Goal: Transaction & Acquisition: Purchase product/service

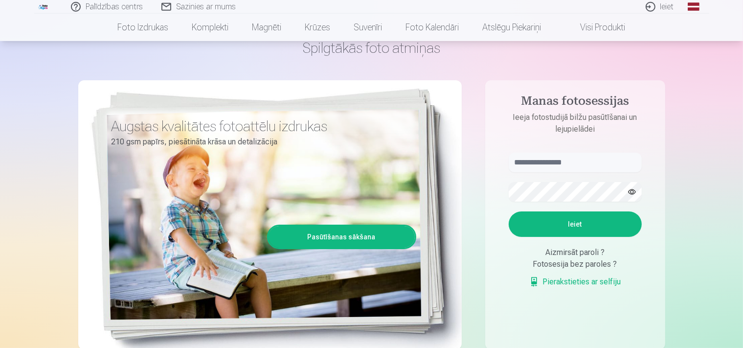
scroll to position [51, 0]
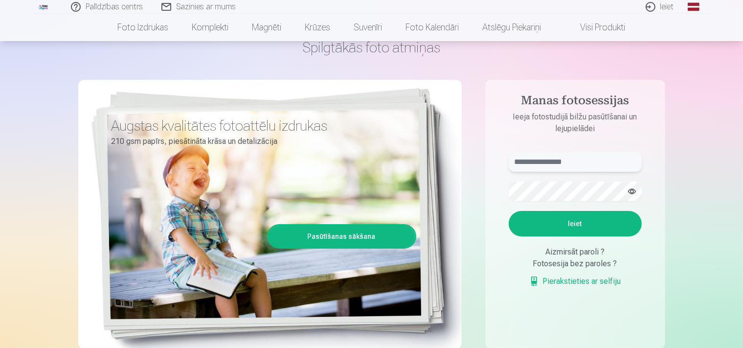
click at [531, 159] on input "text" at bounding box center [575, 162] width 133 height 20
type input "*"
type input "**********"
click at [509, 211] on button "Ieiet" at bounding box center [575, 223] width 133 height 25
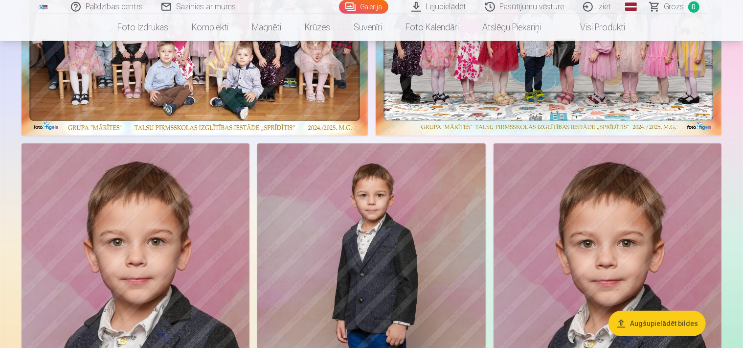
scroll to position [227, 0]
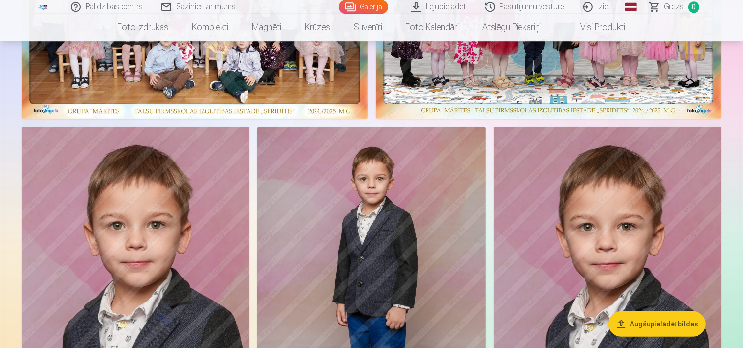
click at [368, 115] on img at bounding box center [195, 0] width 346 height 238
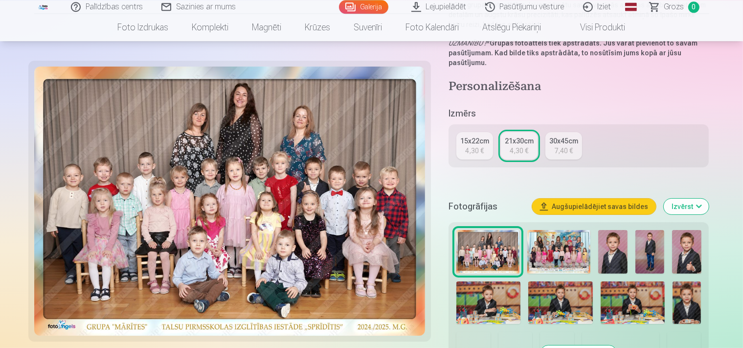
scroll to position [155, 0]
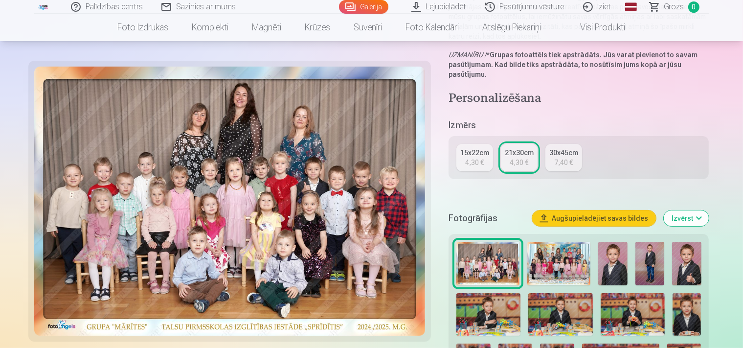
click at [475, 148] on div "15x22cm" at bounding box center [474, 153] width 29 height 10
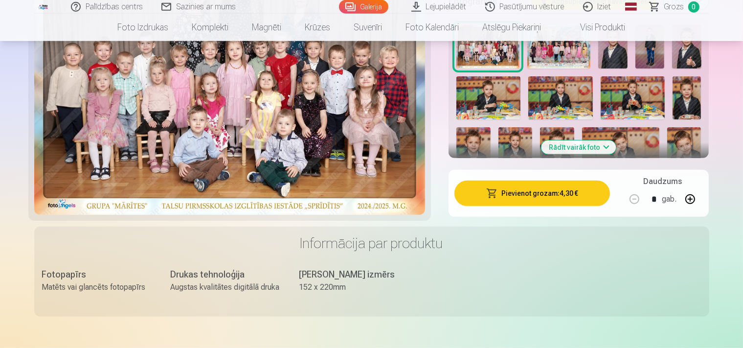
scroll to position [361, 0]
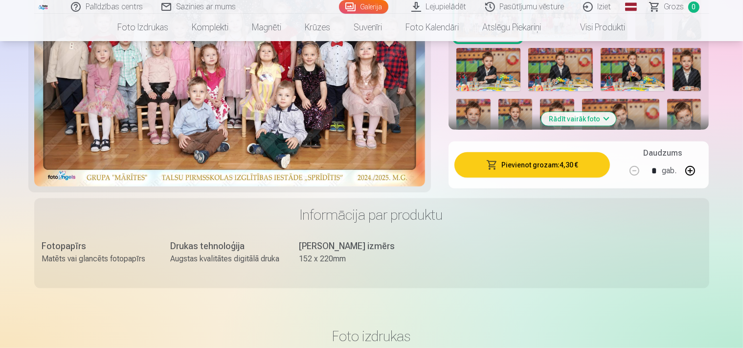
click at [569, 157] on button "Pievienot grozam : 4,30 €" at bounding box center [532, 164] width 156 height 25
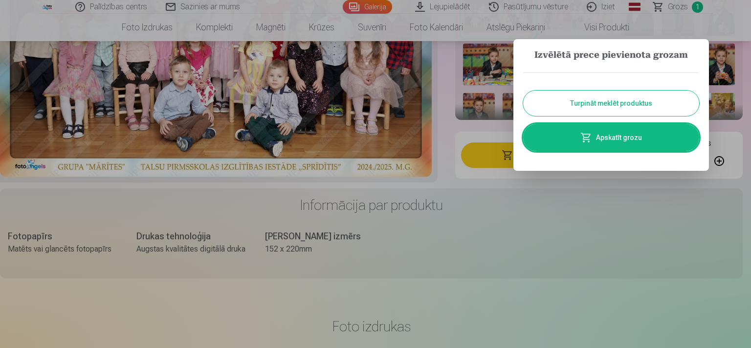
click at [582, 104] on button "Turpināt meklēt produktus" at bounding box center [611, 102] width 176 height 25
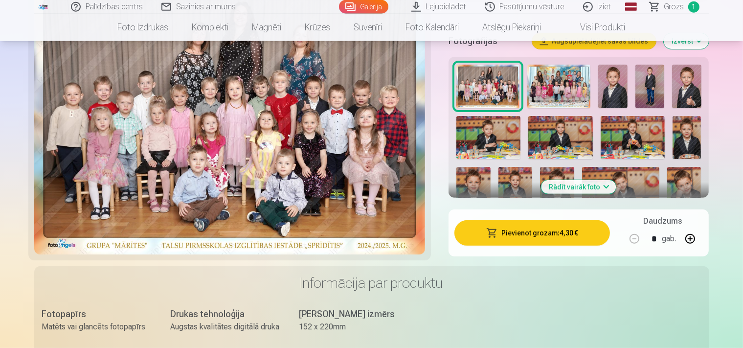
scroll to position [258, 0]
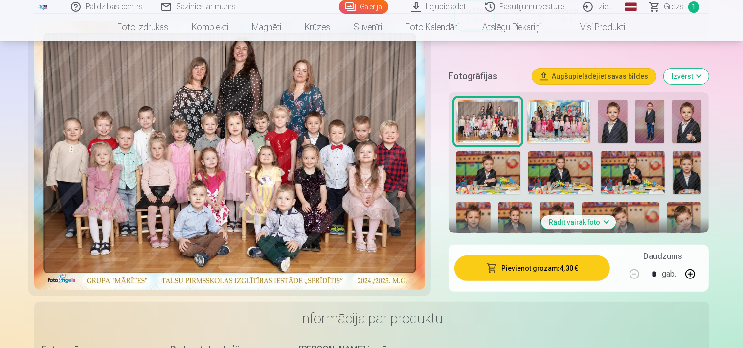
click at [627, 120] on img at bounding box center [612, 122] width 29 height 44
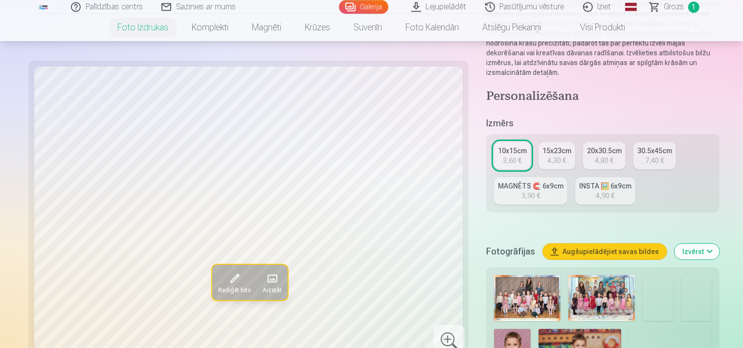
scroll to position [155, 0]
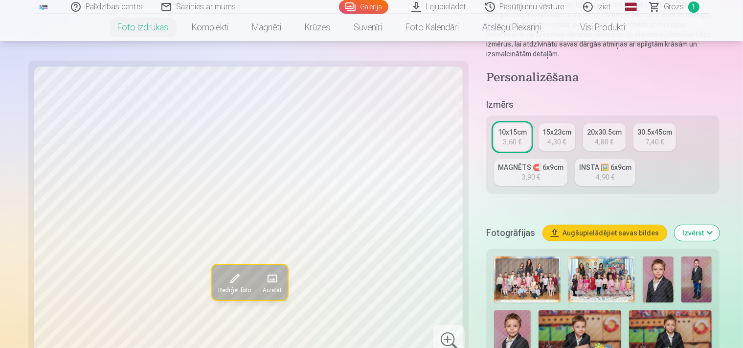
click at [643, 256] on img at bounding box center [658, 279] width 30 height 46
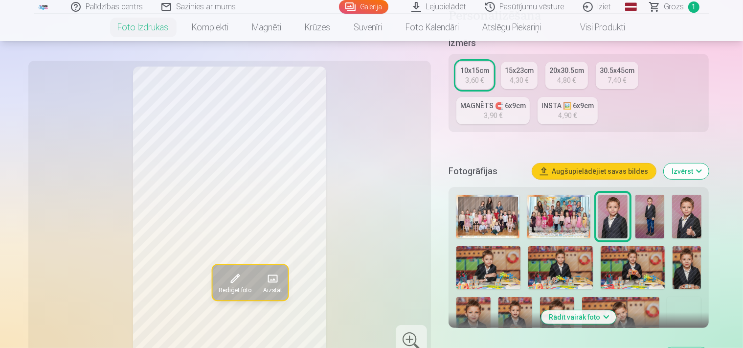
scroll to position [258, 0]
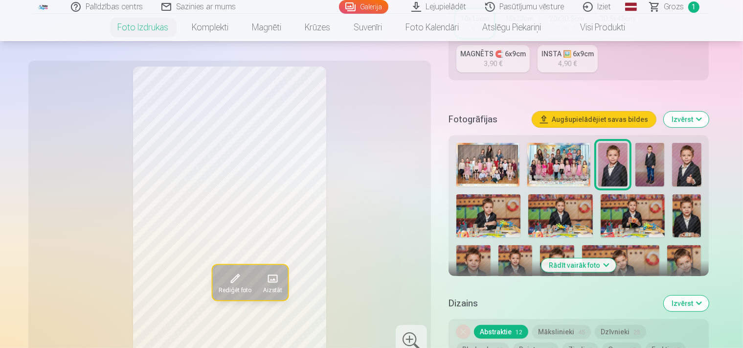
click at [701, 149] on img at bounding box center [686, 165] width 29 height 44
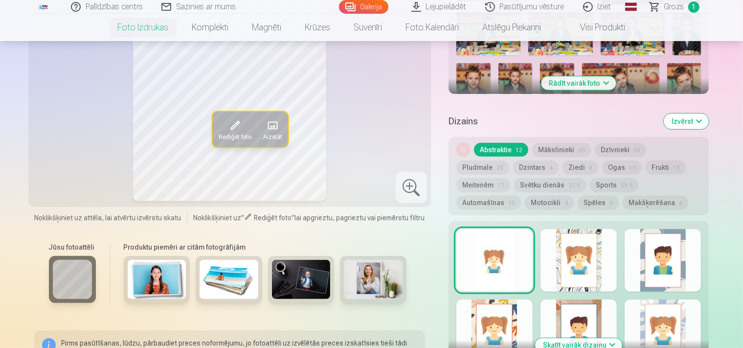
scroll to position [310, 0]
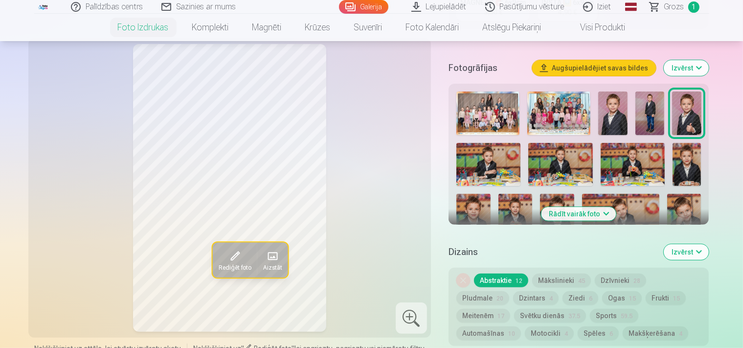
click at [686, 148] on img at bounding box center [687, 164] width 28 height 43
click at [701, 91] on img at bounding box center [686, 113] width 29 height 44
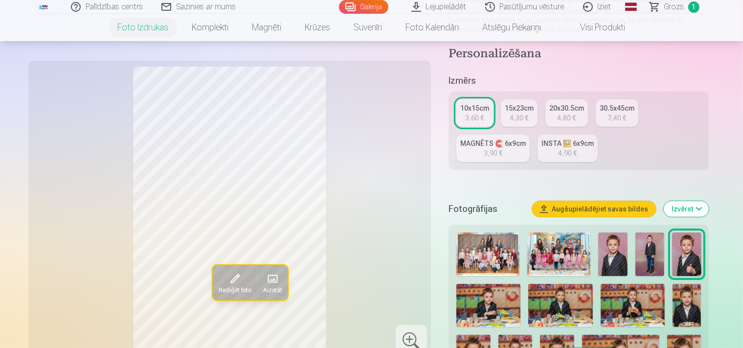
scroll to position [164, 0]
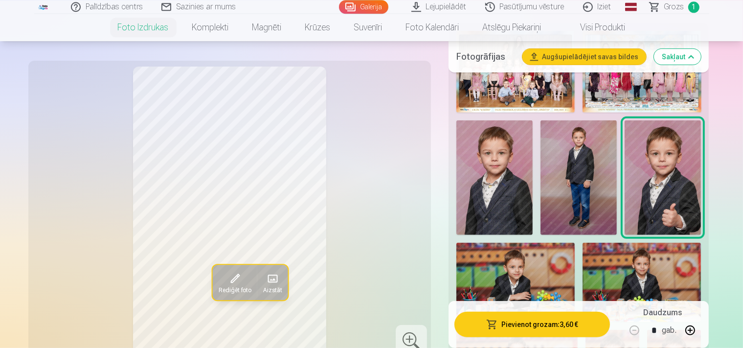
scroll to position [371, 0]
click at [583, 242] on img at bounding box center [642, 281] width 118 height 79
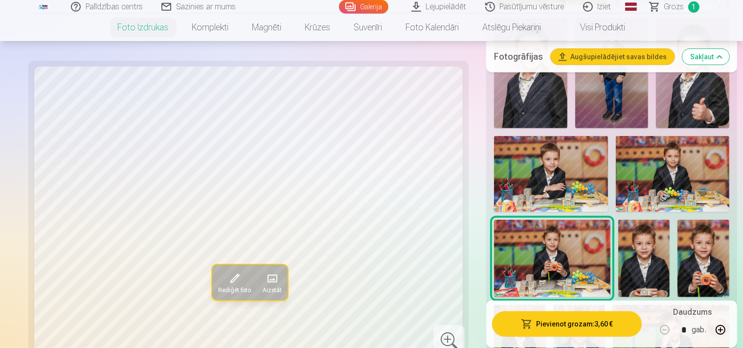
scroll to position [474, 0]
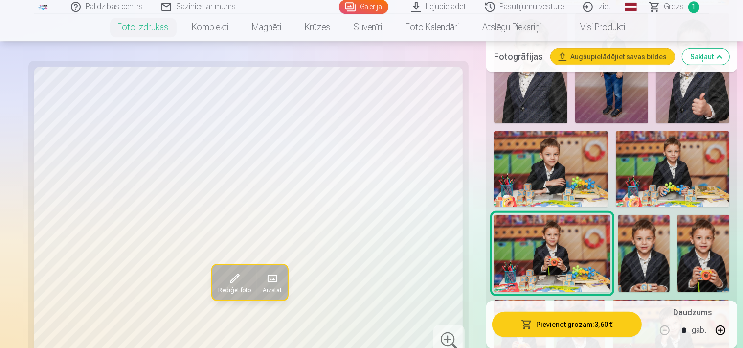
click at [618, 219] on img at bounding box center [644, 254] width 52 height 78
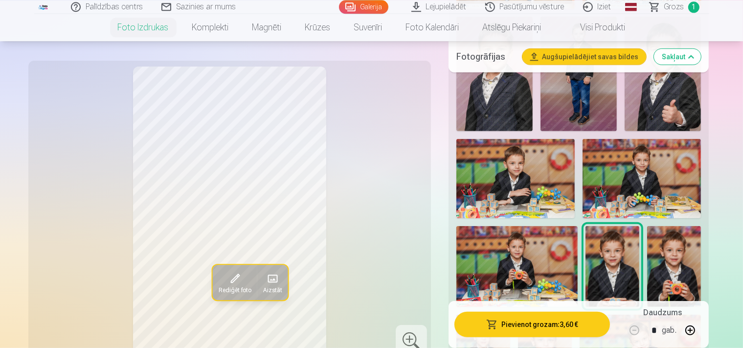
click at [647, 226] on img at bounding box center [674, 266] width 54 height 81
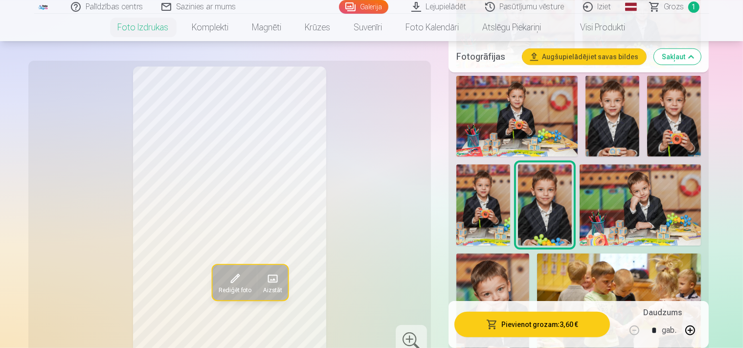
scroll to position [629, 0]
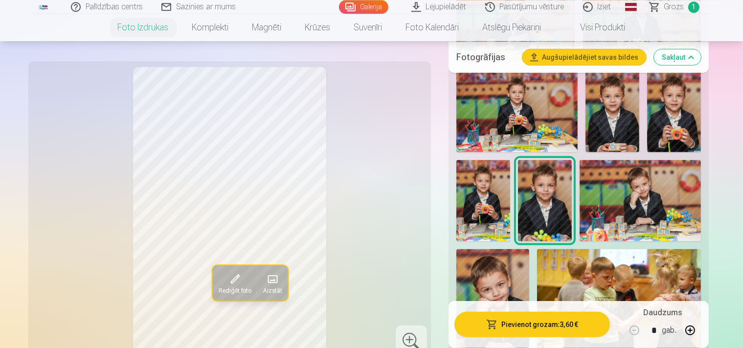
click at [580, 207] on img at bounding box center [640, 199] width 121 height 81
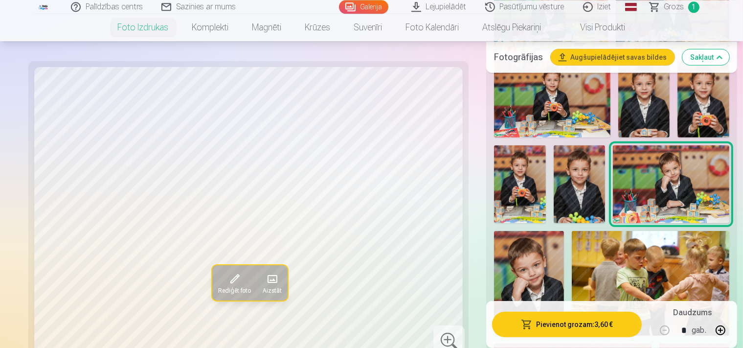
click at [564, 230] on img at bounding box center [529, 282] width 70 height 105
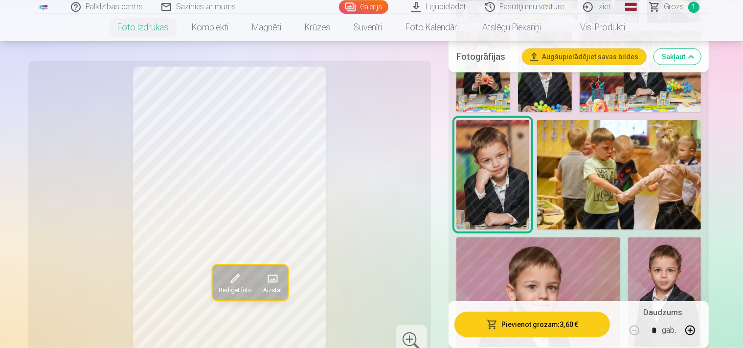
scroll to position [784, 0]
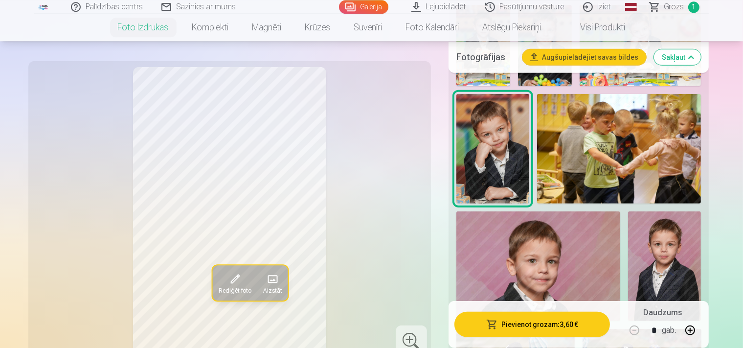
drag, startPoint x: 529, startPoint y: 236, endPoint x: 545, endPoint y: 234, distance: 15.7
click at [628, 235] on img at bounding box center [664, 266] width 73 height 110
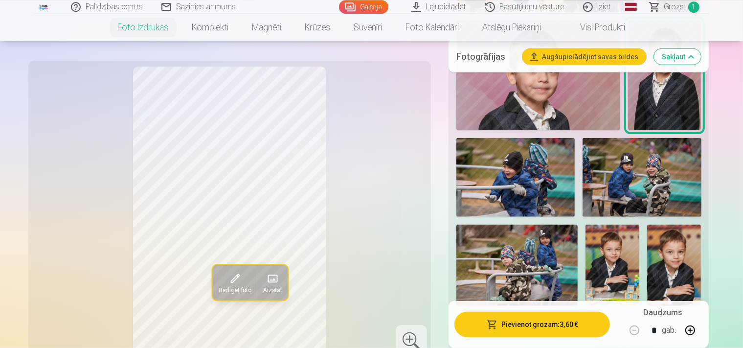
scroll to position [1042, 0]
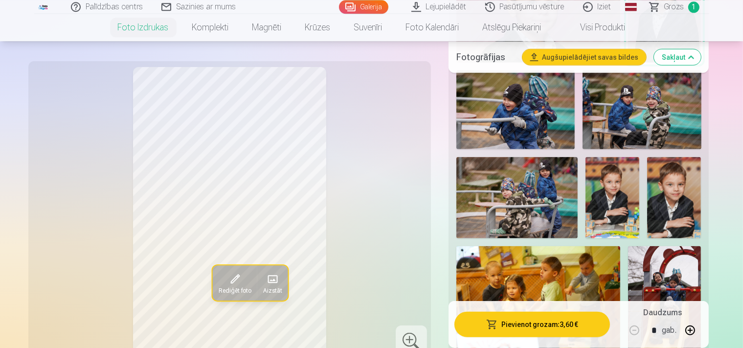
click at [586, 191] on img at bounding box center [613, 197] width 54 height 81
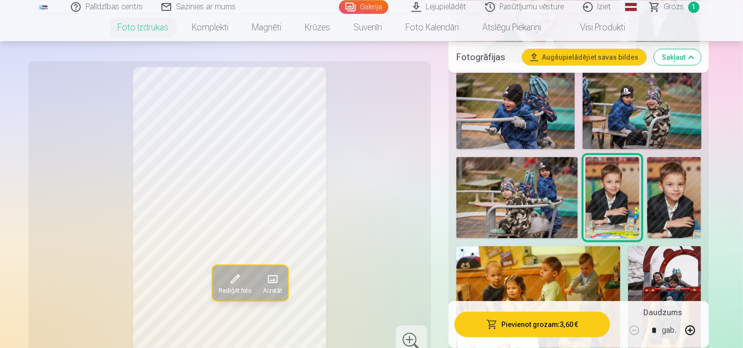
click at [647, 198] on img at bounding box center [674, 197] width 54 height 81
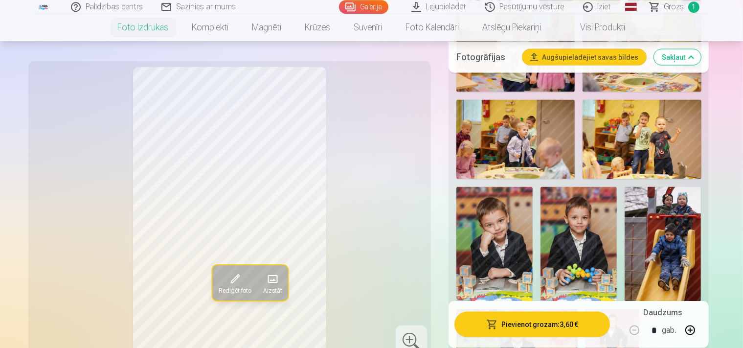
scroll to position [1352, 0]
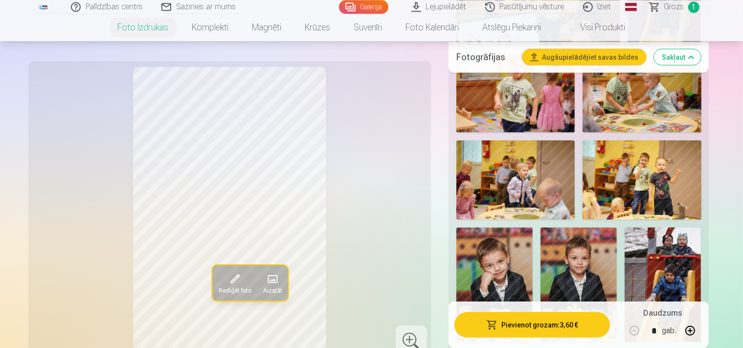
click at [490, 227] on img at bounding box center [494, 284] width 76 height 114
click at [541, 227] on img at bounding box center [579, 284] width 76 height 114
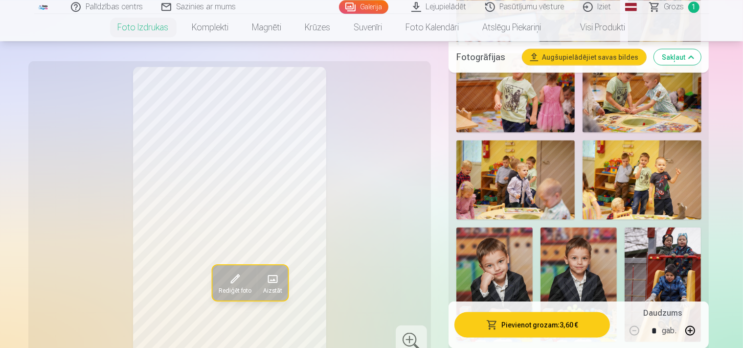
drag, startPoint x: 595, startPoint y: 246, endPoint x: 616, endPoint y: 246, distance: 21.5
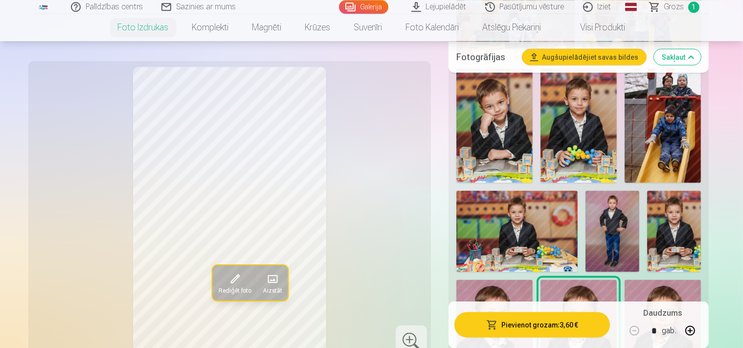
scroll to position [1559, 0]
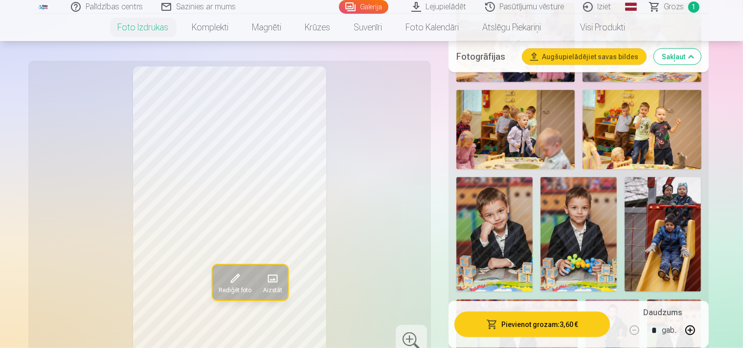
scroll to position [1395, 0]
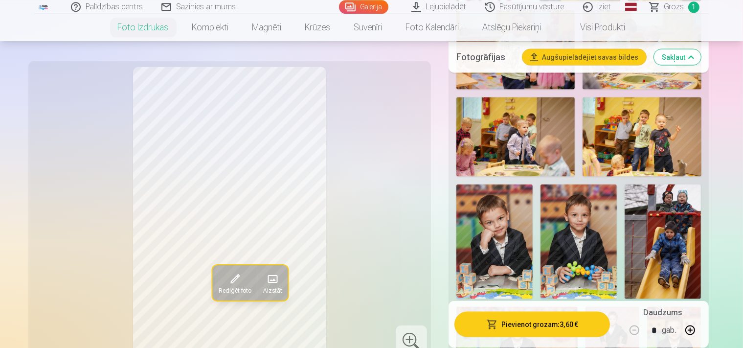
click at [647, 306] on img at bounding box center [674, 346] width 54 height 81
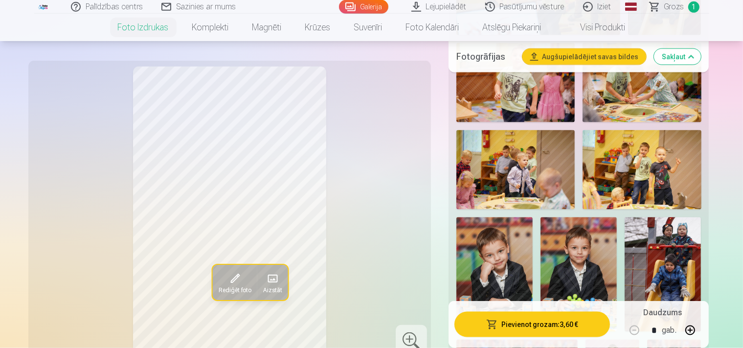
scroll to position [1344, 0]
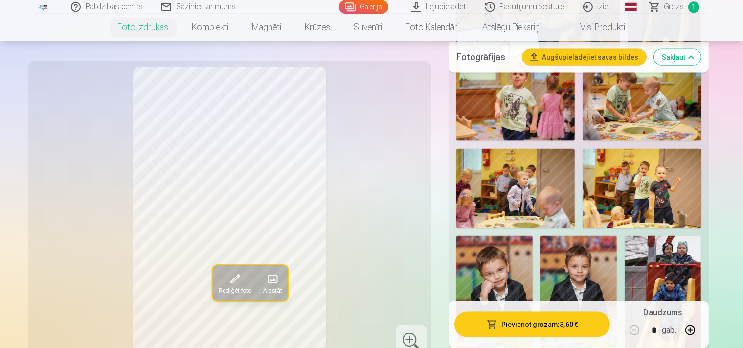
click at [545, 235] on img at bounding box center [579, 292] width 76 height 114
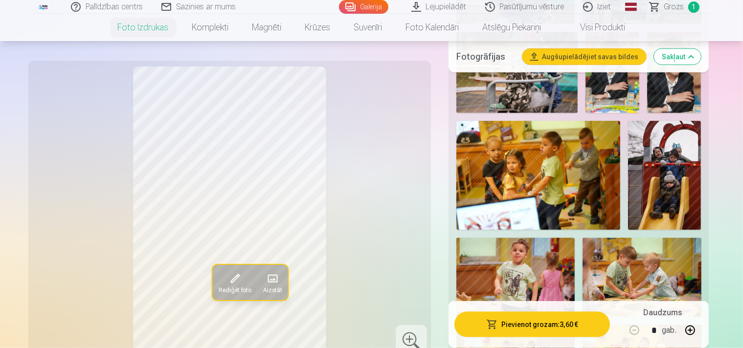
scroll to position [1085, 0]
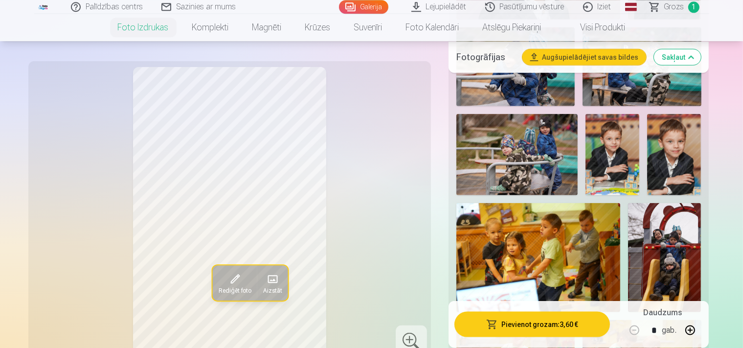
click at [647, 171] on img at bounding box center [674, 153] width 54 height 81
click at [586, 162] on img at bounding box center [613, 153] width 54 height 81
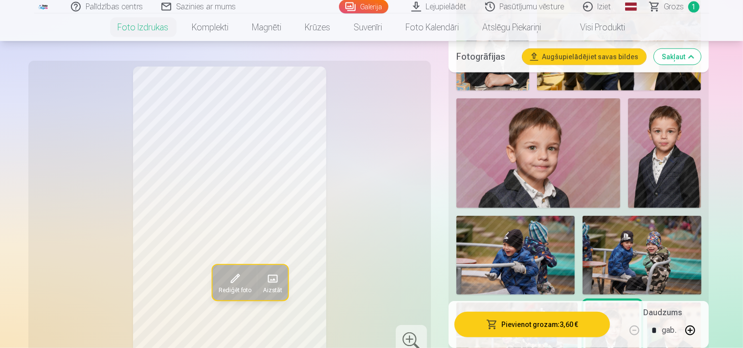
scroll to position [879, 0]
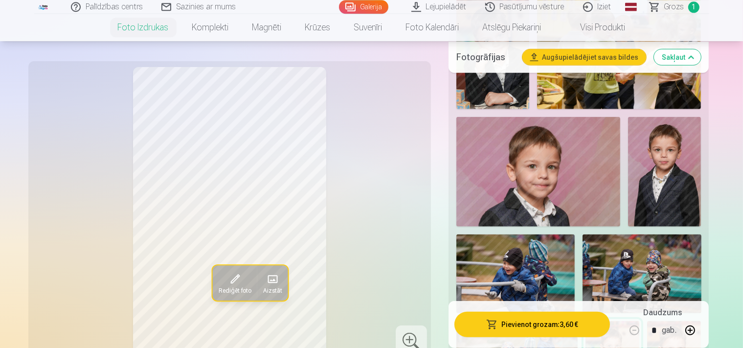
click at [628, 175] on img at bounding box center [664, 171] width 73 height 110
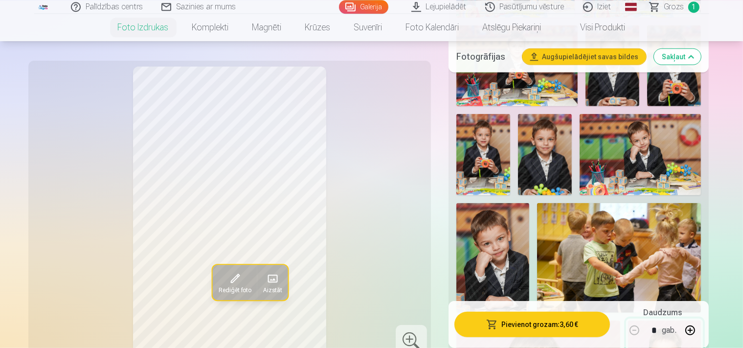
scroll to position [672, 0]
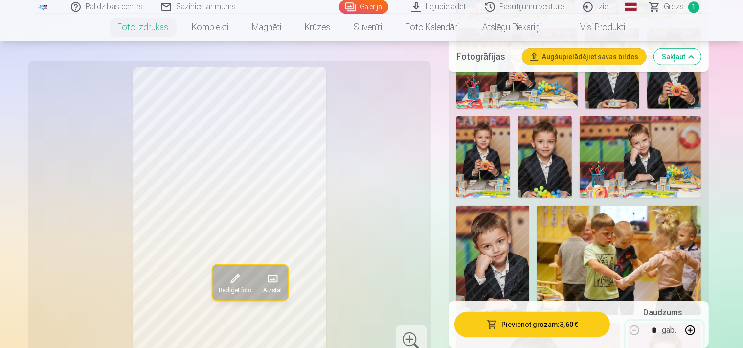
click at [529, 205] on img at bounding box center [492, 260] width 73 height 110
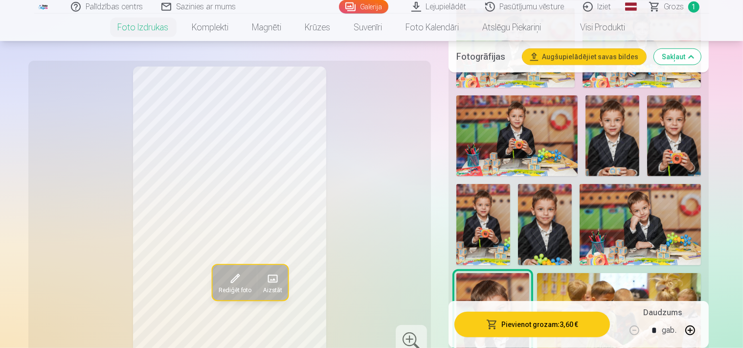
scroll to position [466, 0]
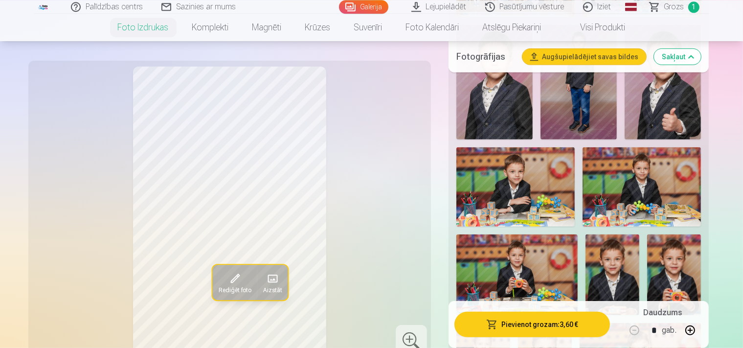
click at [578, 234] on img at bounding box center [516, 274] width 121 height 81
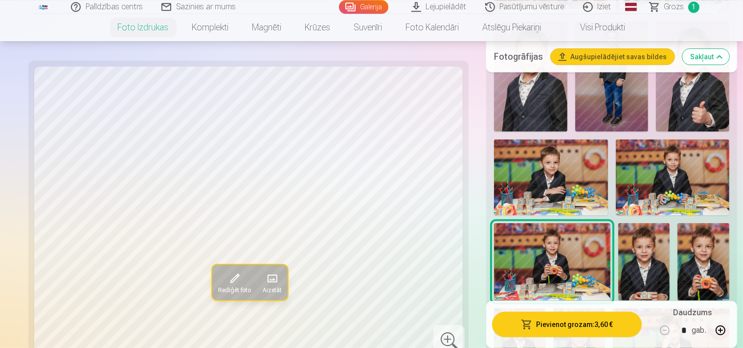
click at [677, 223] on img at bounding box center [703, 262] width 52 height 78
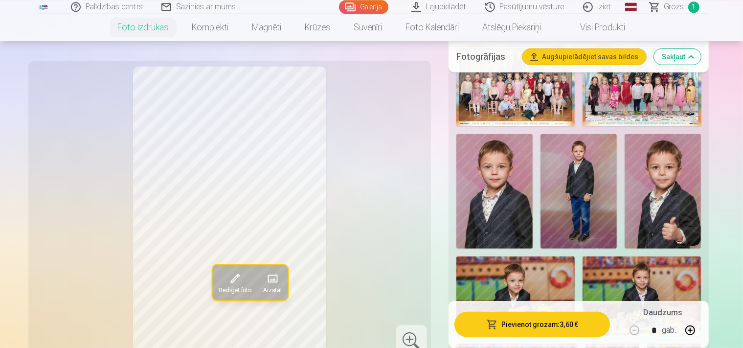
scroll to position [311, 0]
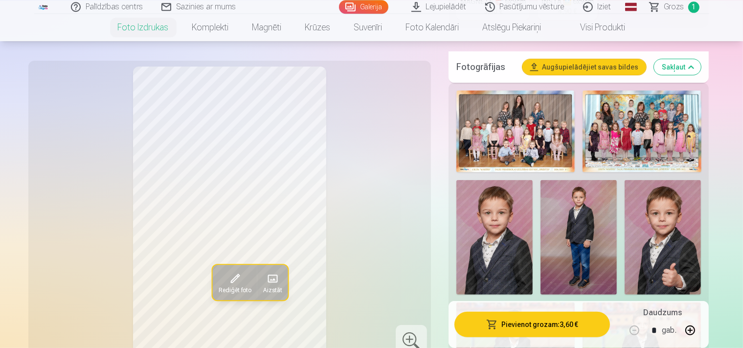
click at [533, 180] on img at bounding box center [494, 237] width 76 height 114
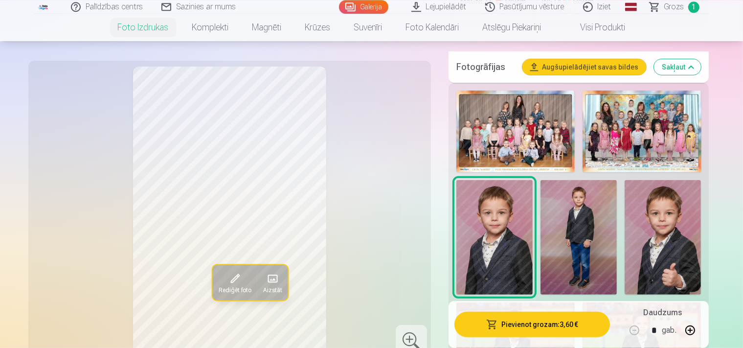
click at [625, 203] on img at bounding box center [663, 237] width 76 height 114
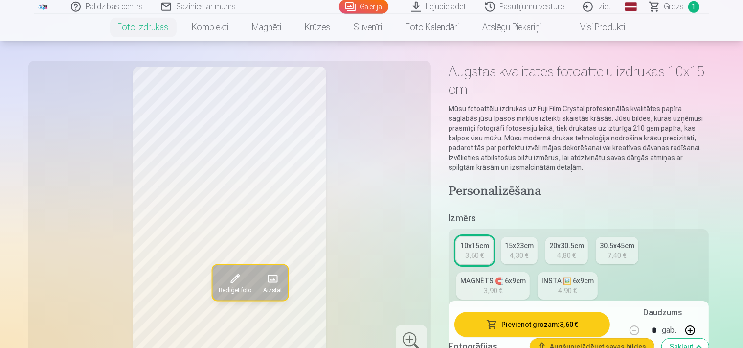
scroll to position [52, 0]
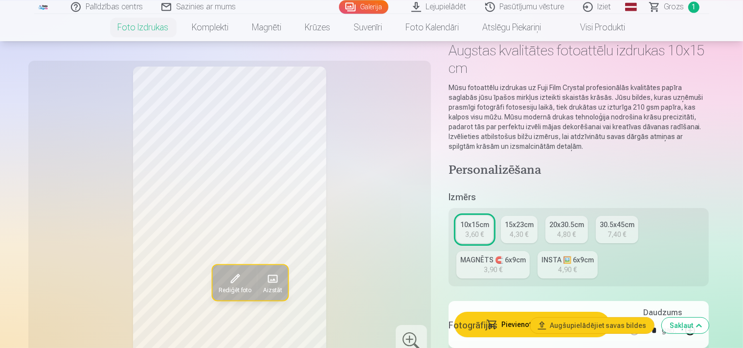
click at [502, 265] on div "3,90 €" at bounding box center [493, 270] width 19 height 10
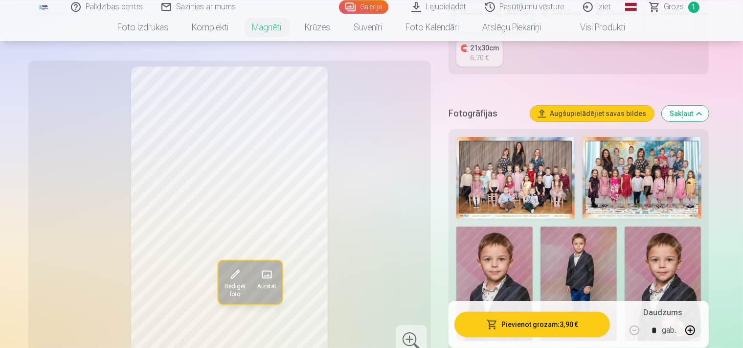
scroll to position [206, 0]
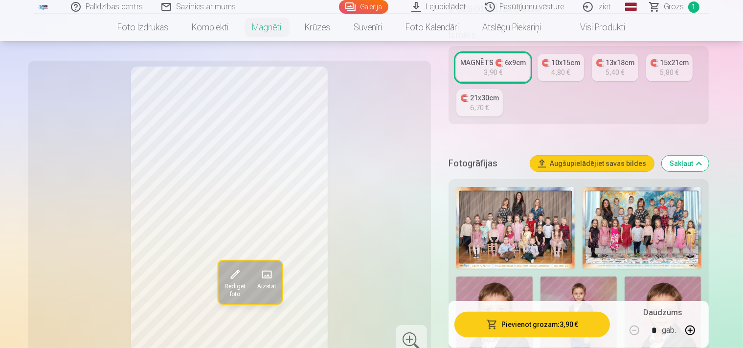
click at [533, 276] on img at bounding box center [494, 333] width 76 height 114
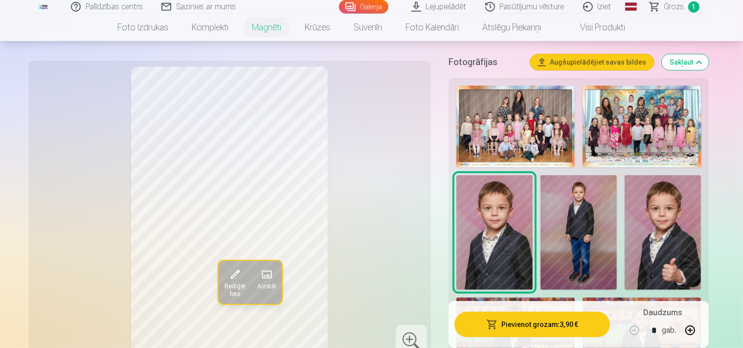
scroll to position [310, 0]
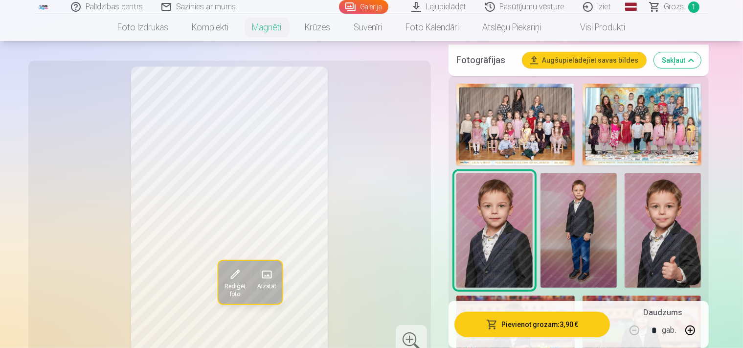
click at [625, 208] on img at bounding box center [663, 230] width 76 height 114
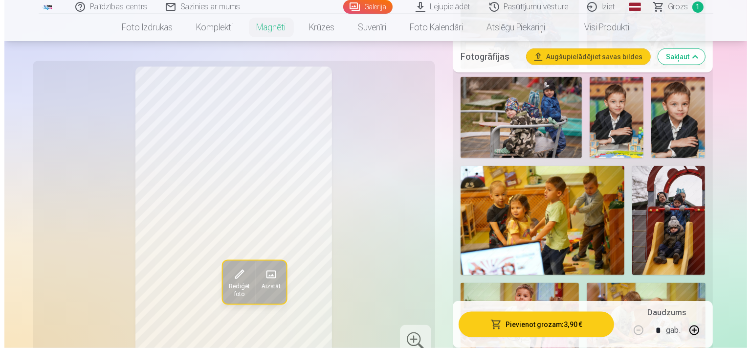
scroll to position [1155, 0]
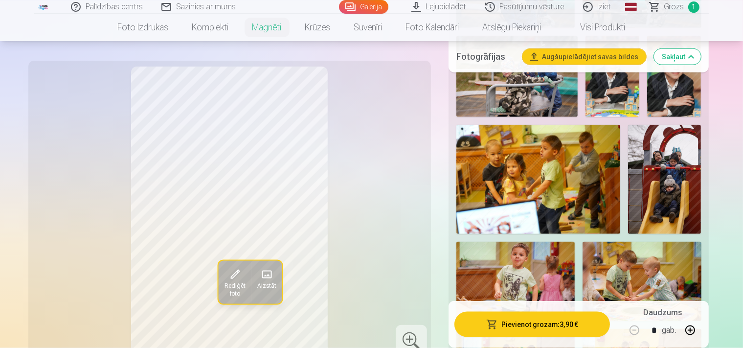
click at [702, 330] on button at bounding box center [689, 329] width 23 height 23
type input "*"
click at [569, 333] on button "Pievienot grozam : 7,80 €" at bounding box center [532, 324] width 156 height 25
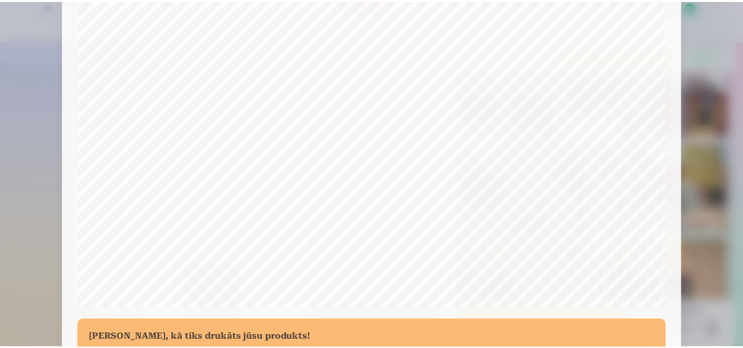
scroll to position [356, 0]
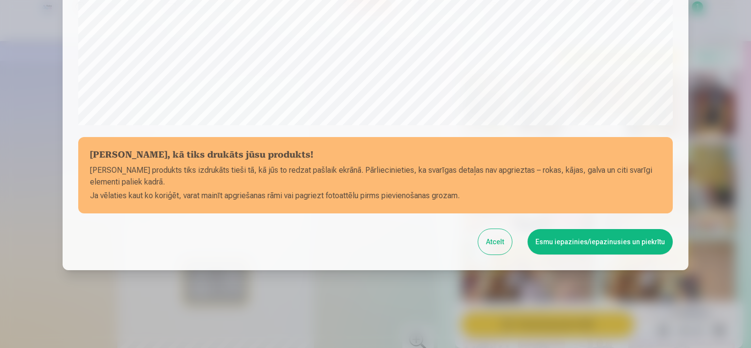
click at [618, 242] on button "Esmu iepazinies/iepazinusies un piekrītu" at bounding box center [600, 241] width 145 height 25
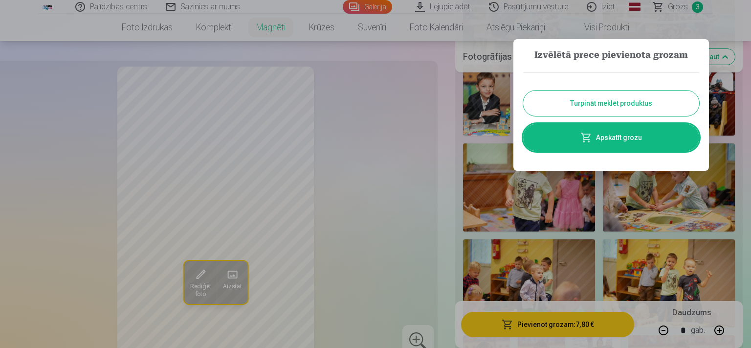
click at [620, 104] on button "Turpināt meklēt produktus" at bounding box center [611, 102] width 176 height 25
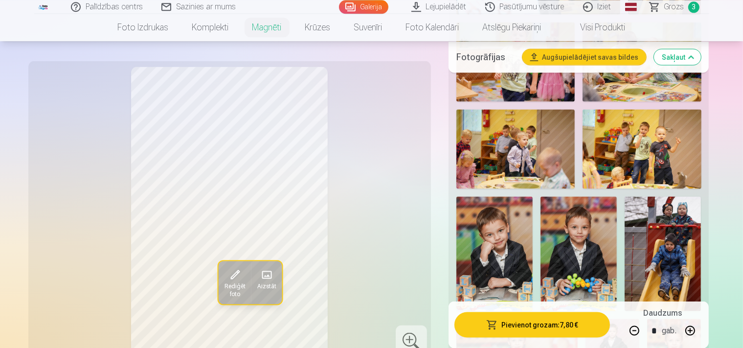
scroll to position [1310, 0]
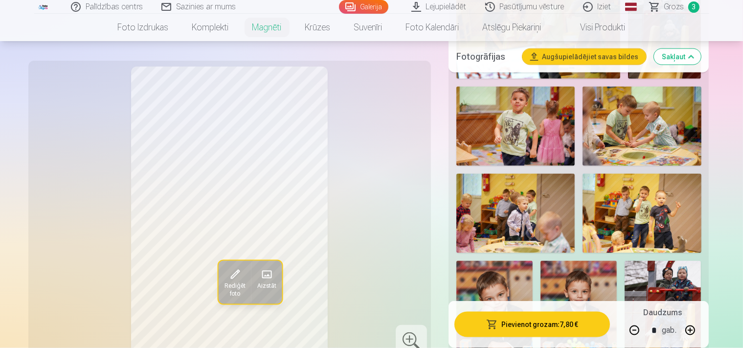
click at [692, 9] on span "3" at bounding box center [693, 6] width 11 height 11
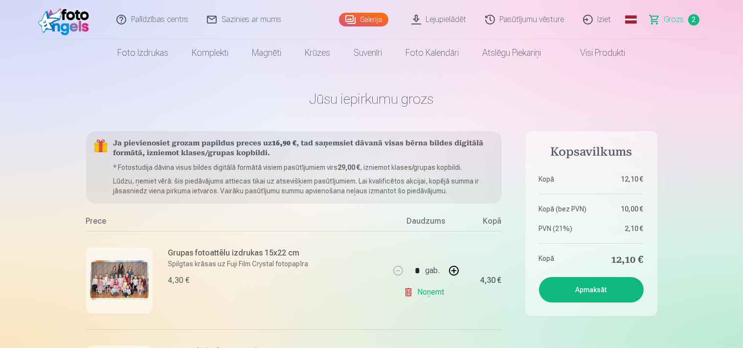
click at [354, 21] on link "Galerija" at bounding box center [363, 20] width 49 height 14
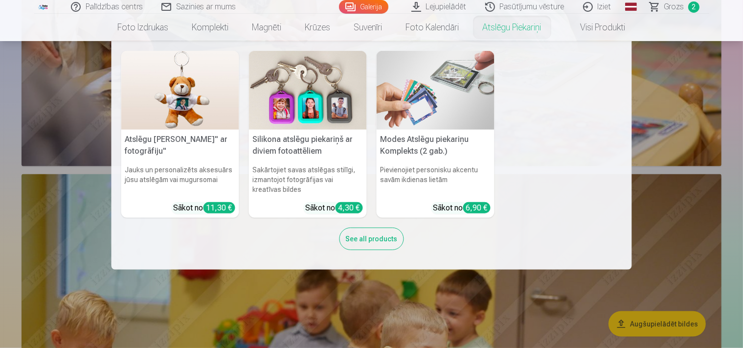
scroll to position [5062, 0]
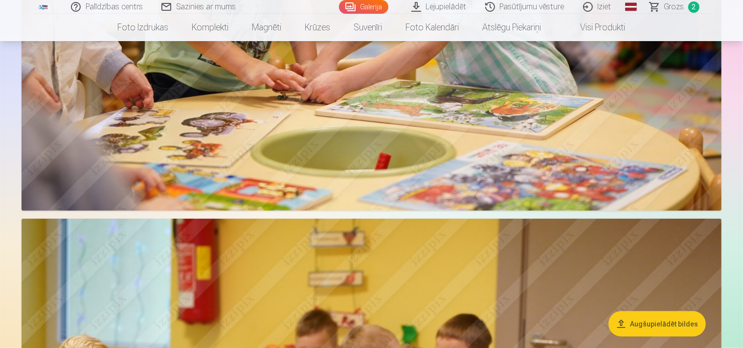
click at [439, 6] on link "Lejupielādēt" at bounding box center [440, 7] width 74 height 14
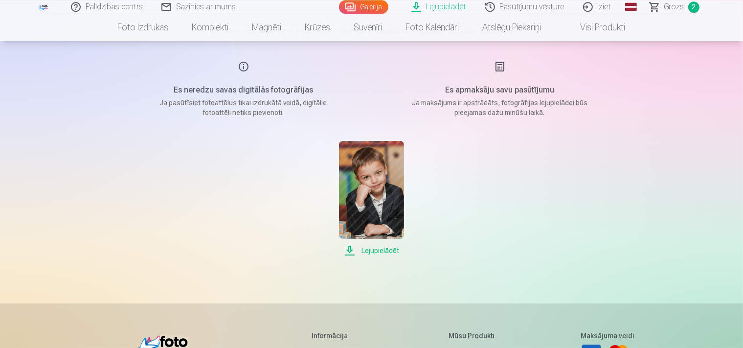
scroll to position [155, 0]
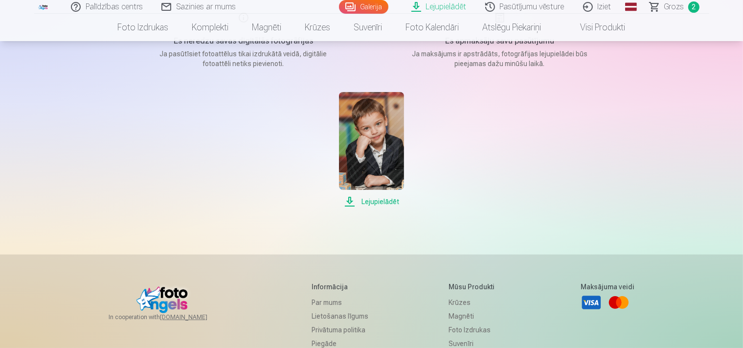
click at [373, 201] on span "Lejupielādēt" at bounding box center [371, 202] width 65 height 12
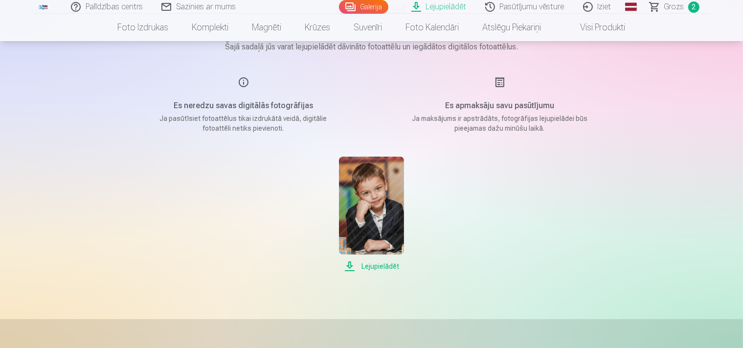
scroll to position [0, 0]
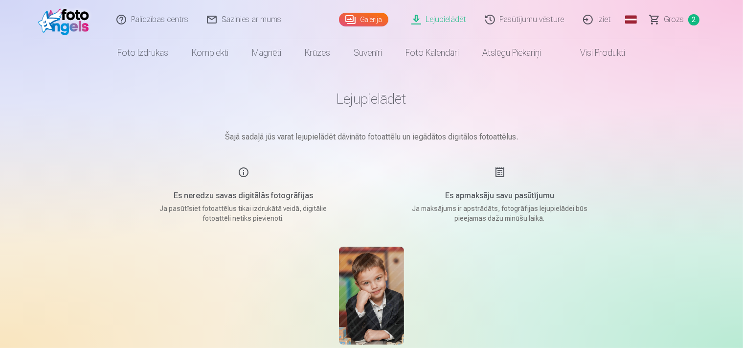
drag, startPoint x: 672, startPoint y: 21, endPoint x: 680, endPoint y: 31, distance: 12.9
click at [672, 21] on span "Grozs" at bounding box center [674, 20] width 20 height 12
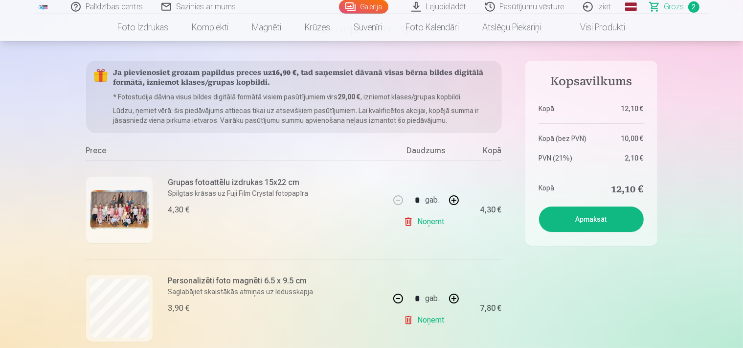
scroll to position [155, 0]
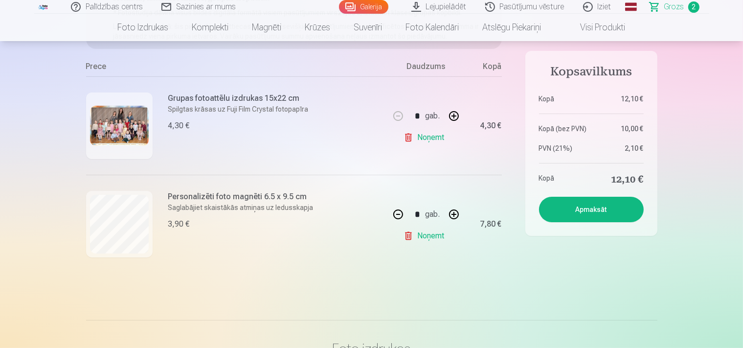
click at [598, 214] on button "Apmaksāt" at bounding box center [591, 209] width 105 height 25
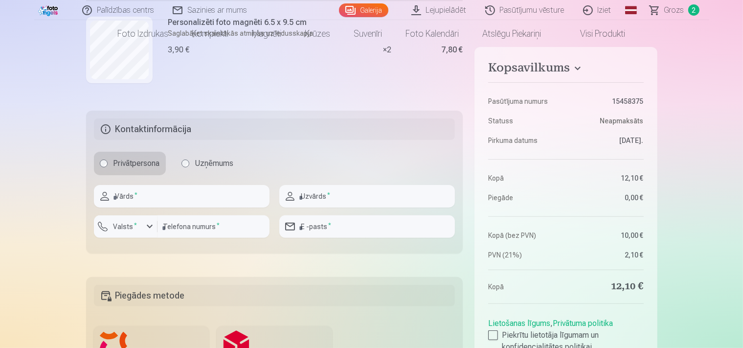
scroll to position [258, 0]
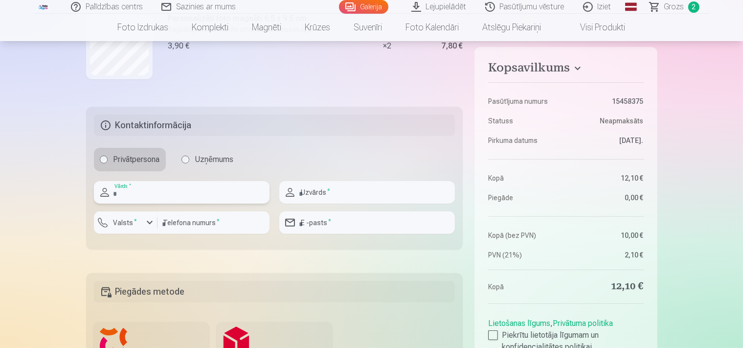
click at [194, 203] on input "text" at bounding box center [182, 192] width 176 height 23
type input "******"
click at [306, 187] on input "text" at bounding box center [367, 192] width 176 height 23
type input "*******"
click at [374, 222] on input "email" at bounding box center [367, 222] width 176 height 23
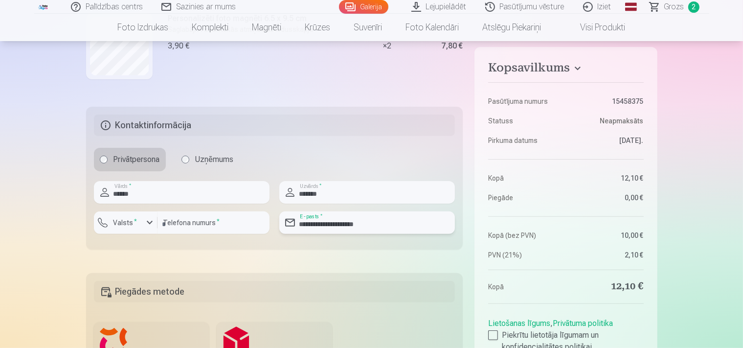
type input "**********"
click at [187, 222] on input "number" at bounding box center [214, 222] width 112 height 23
type input "********"
click at [147, 224] on div "button" at bounding box center [150, 223] width 12 height 12
click at [138, 249] on div "+371" at bounding box center [129, 246] width 20 height 12
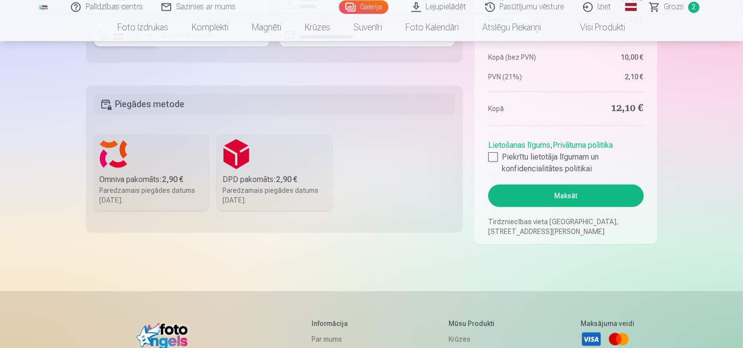
scroll to position [465, 0]
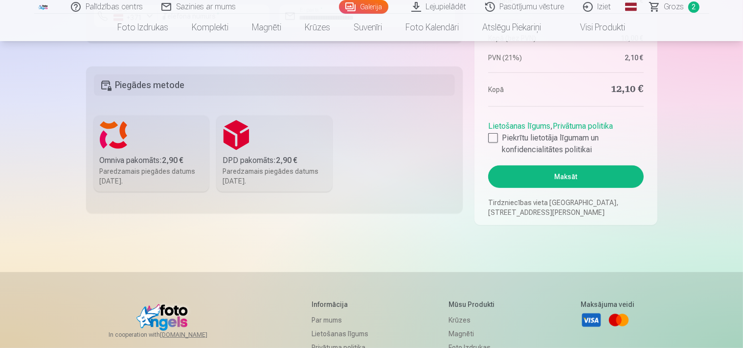
click at [269, 155] on div "DPD pakomāts : 2,90 €" at bounding box center [275, 161] width 104 height 12
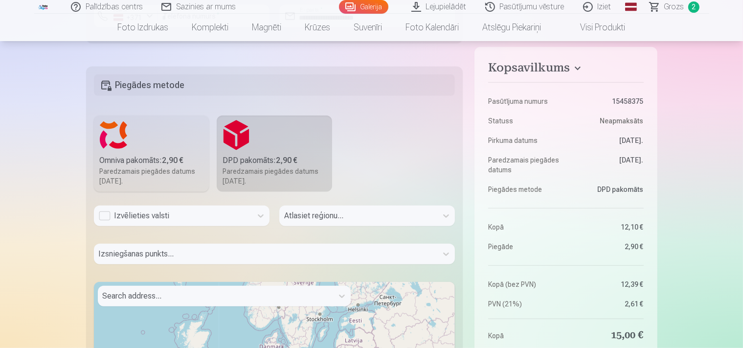
click at [164, 212] on div "Izvēlieties valsti" at bounding box center [173, 216] width 148 height 12
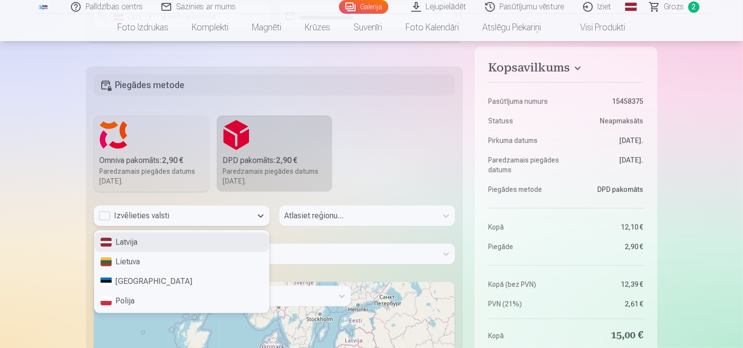
click at [127, 241] on div "Latvija" at bounding box center [181, 242] width 175 height 20
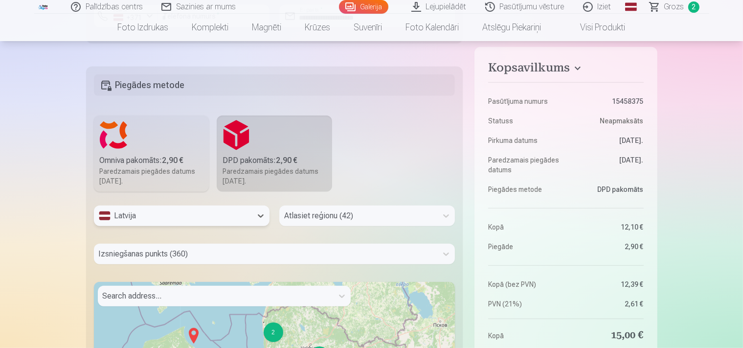
click at [321, 217] on div "Atlasiet reģionu (42)" at bounding box center [367, 215] width 176 height 21
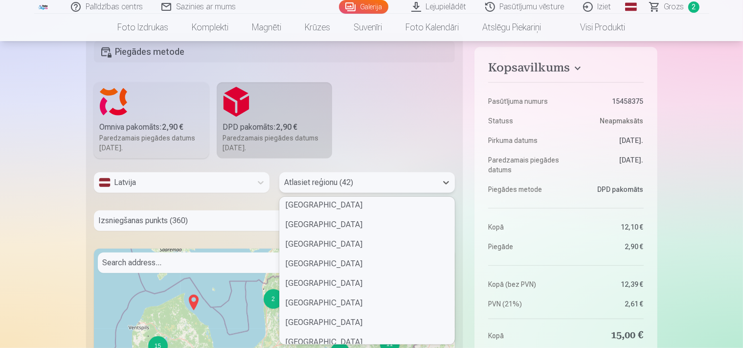
scroll to position [244, 0]
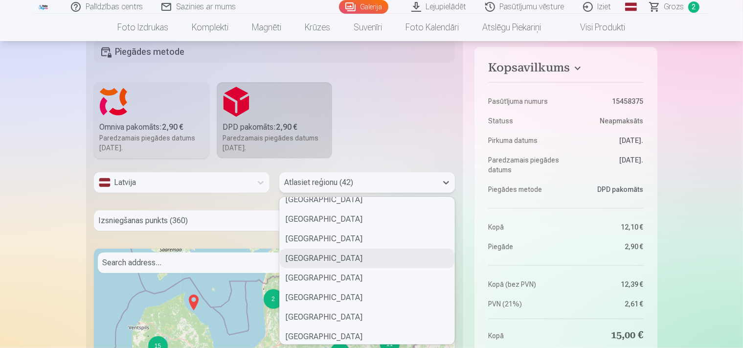
click at [314, 259] on div "[GEOGRAPHIC_DATA]" at bounding box center [367, 258] width 175 height 20
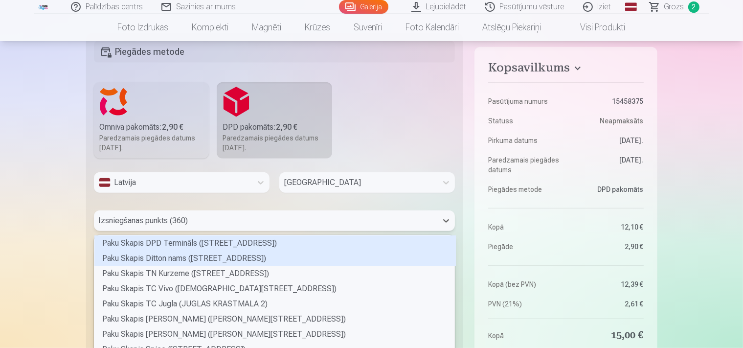
scroll to position [536, 0]
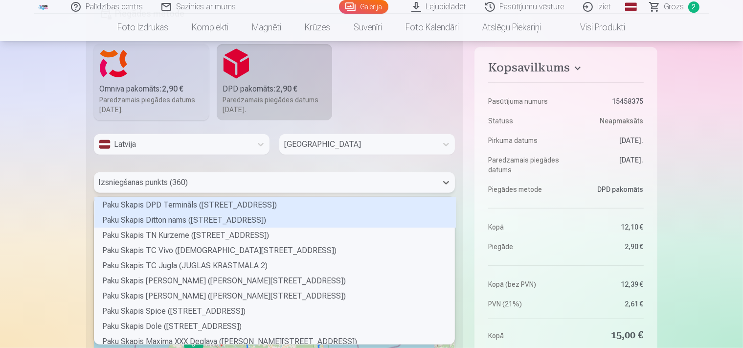
click at [170, 193] on div "360 results available. Use Up and Down to choose options, press Enter to select…" at bounding box center [274, 182] width 361 height 21
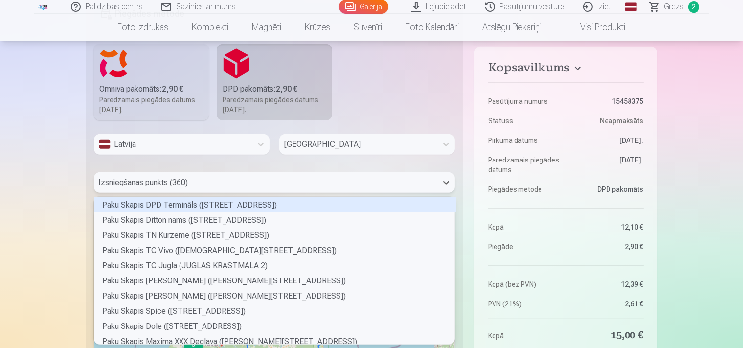
click at [207, 178] on div at bounding box center [266, 183] width 334 height 14
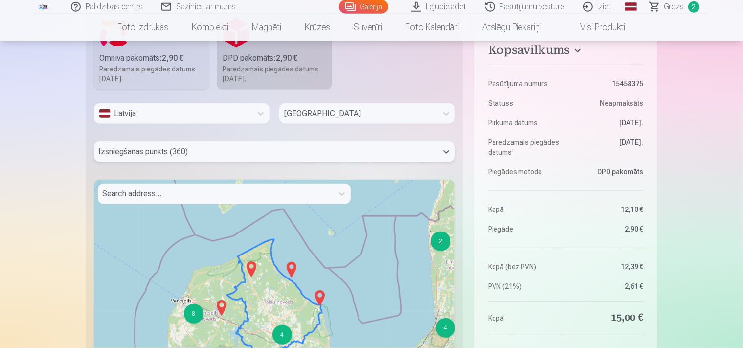
scroll to position [587, 0]
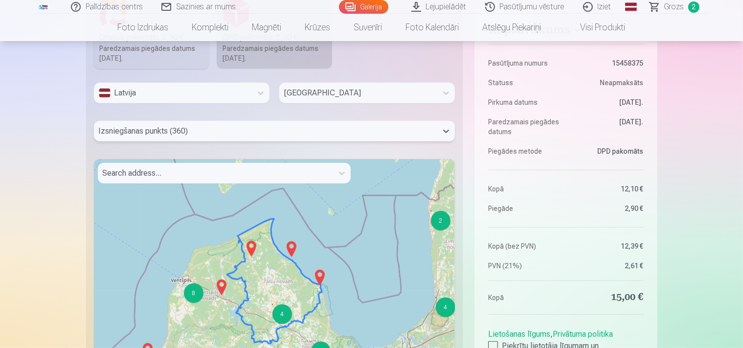
click at [171, 174] on div at bounding box center [215, 173] width 225 height 14
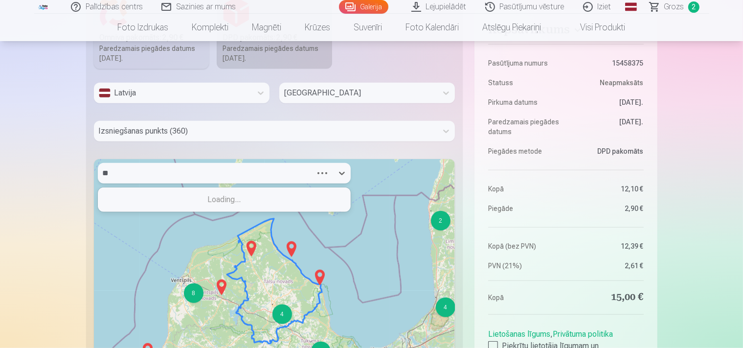
type input "*"
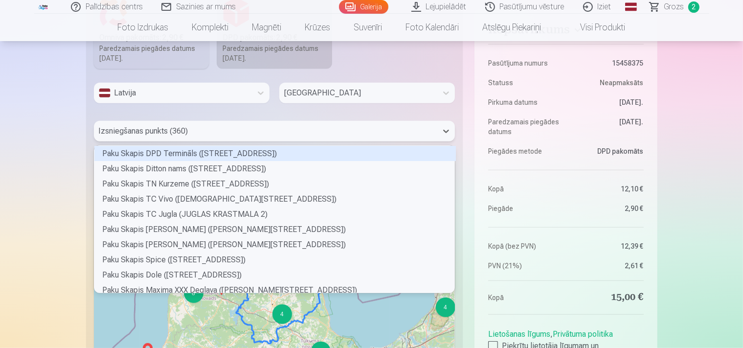
click at [224, 133] on div at bounding box center [266, 131] width 334 height 14
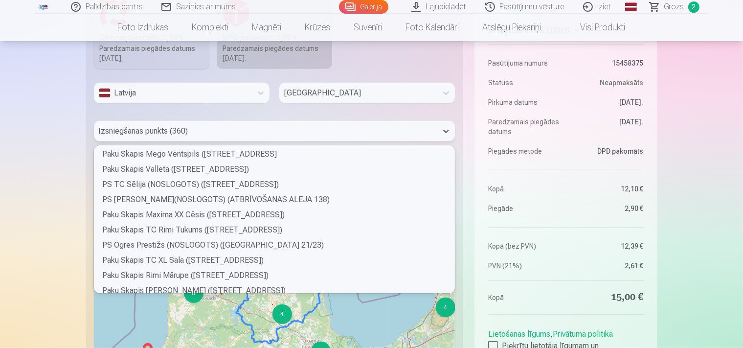
scroll to position [244, 0]
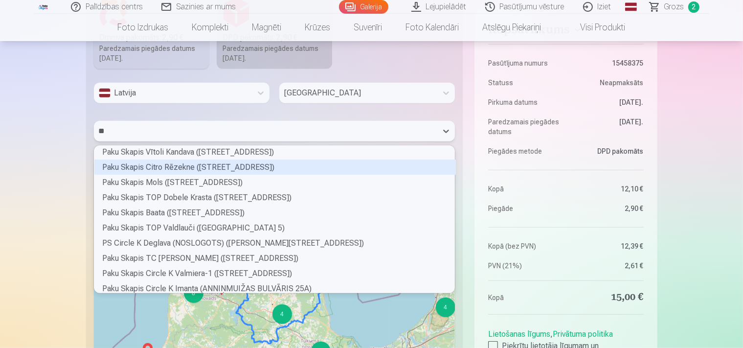
type input "***"
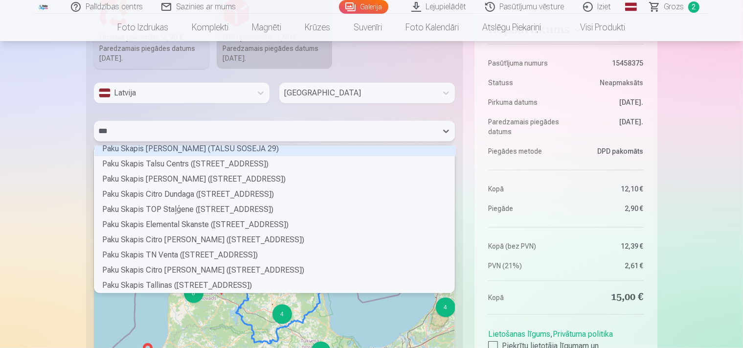
scroll to position [4, 0]
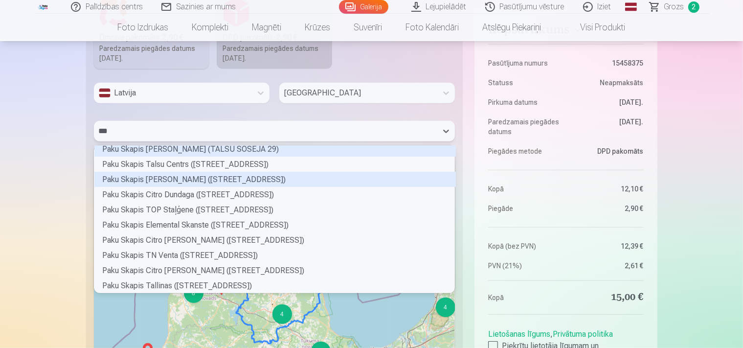
click at [167, 180] on div "Paku Skapis [PERSON_NAME] ([STREET_ADDRESS])" at bounding box center [274, 179] width 361 height 15
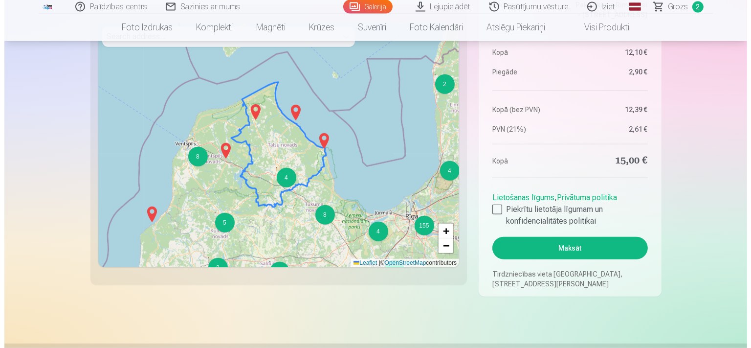
scroll to position [730, 0]
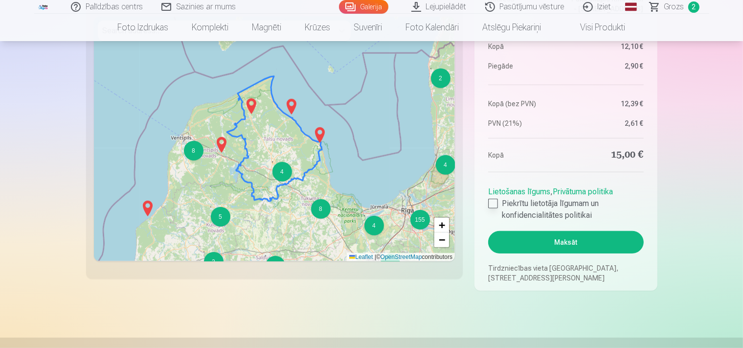
click at [495, 205] on div at bounding box center [493, 204] width 10 height 10
click at [545, 237] on button "Maksāt" at bounding box center [565, 242] width 155 height 23
